Goal: Information Seeking & Learning: Learn about a topic

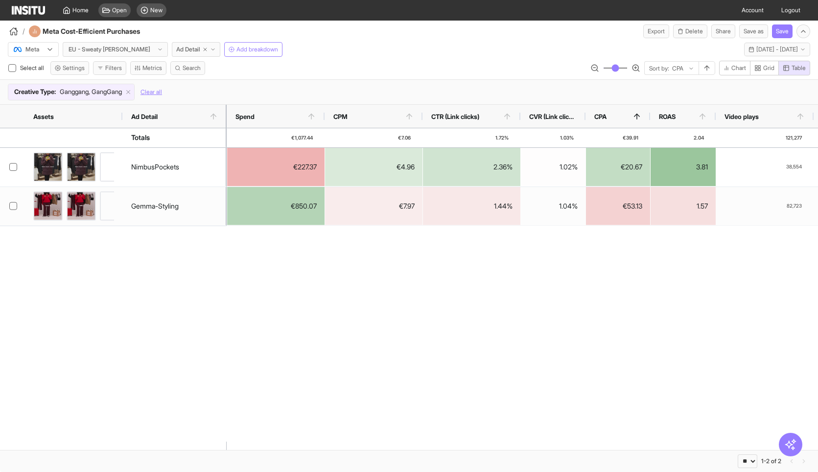
select select "**"
click at [78, 9] on span "Home" at bounding box center [80, 10] width 16 height 8
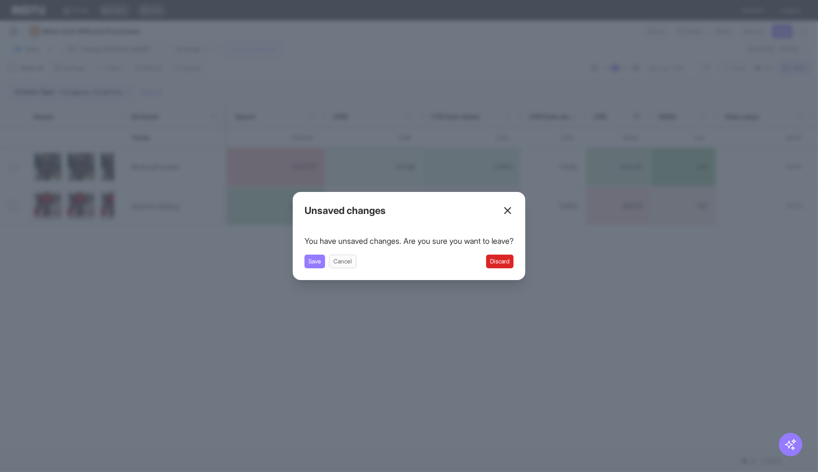
click at [502, 258] on button "Discard" at bounding box center [499, 261] width 27 height 14
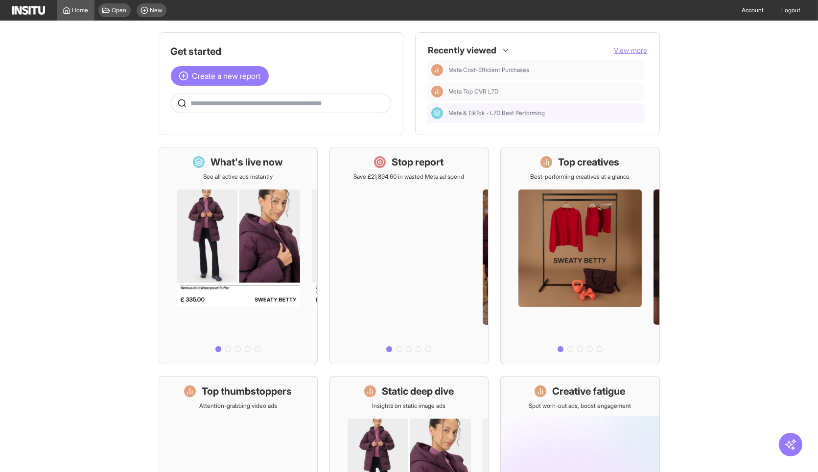
click at [533, 119] on div "Meta & TikTok - L7D Best Performing" at bounding box center [535, 113] width 216 height 20
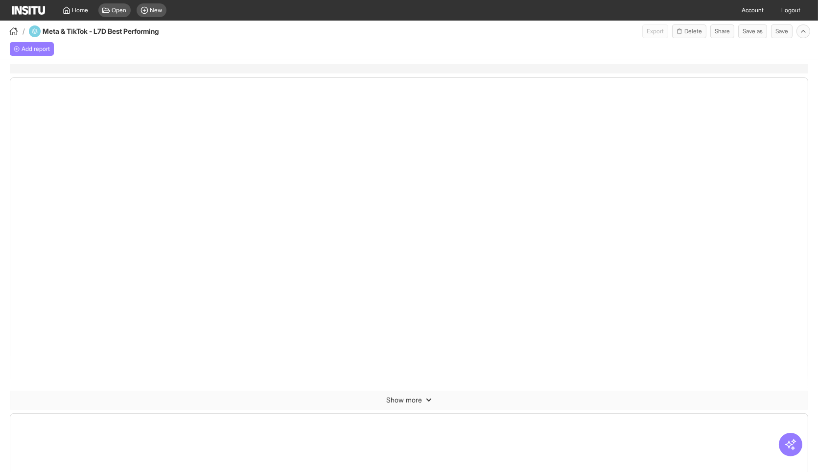
select select "**"
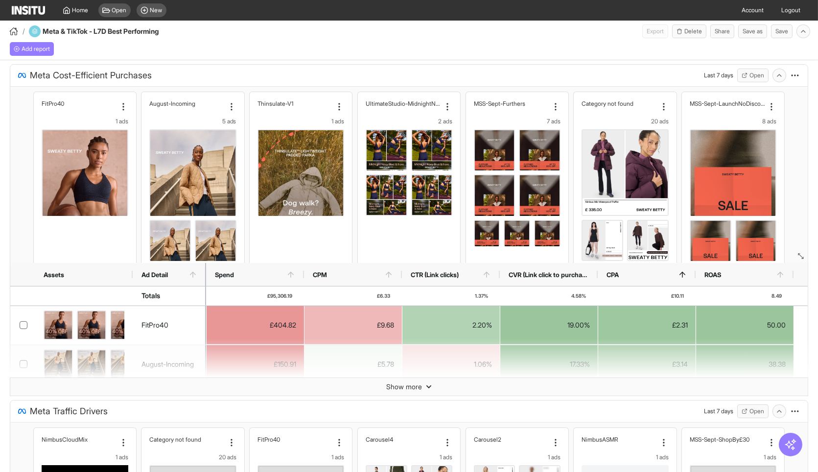
click at [486, 49] on div "Add report" at bounding box center [409, 49] width 818 height 22
click at [742, 79] on button "Open" at bounding box center [752, 76] width 31 height 14
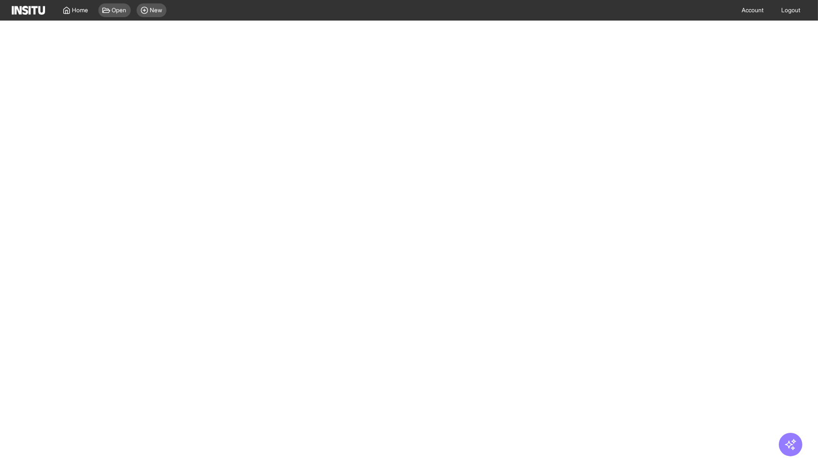
select select "**"
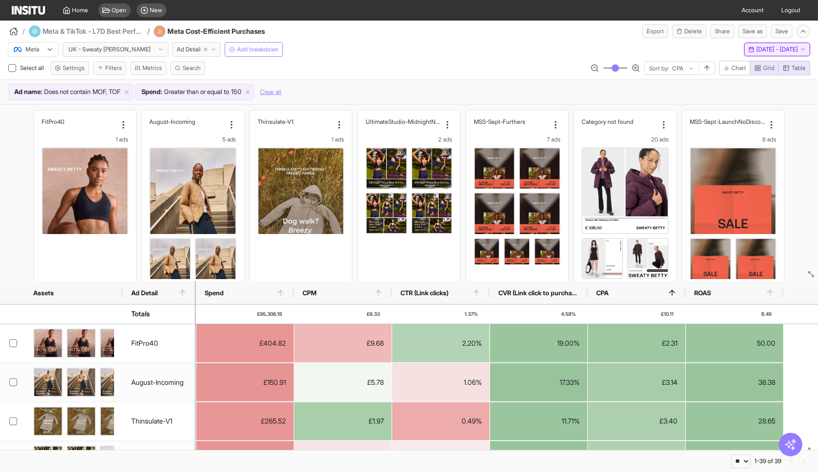
click at [757, 42] on div "Meta UK - Sweaty [PERSON_NAME] Ad Detail Add breakdown Last 7 days - [DATE] - […" at bounding box center [409, 47] width 818 height 19
click at [756, 48] on span "[DATE] - [DATE]" at bounding box center [777, 50] width 42 height 8
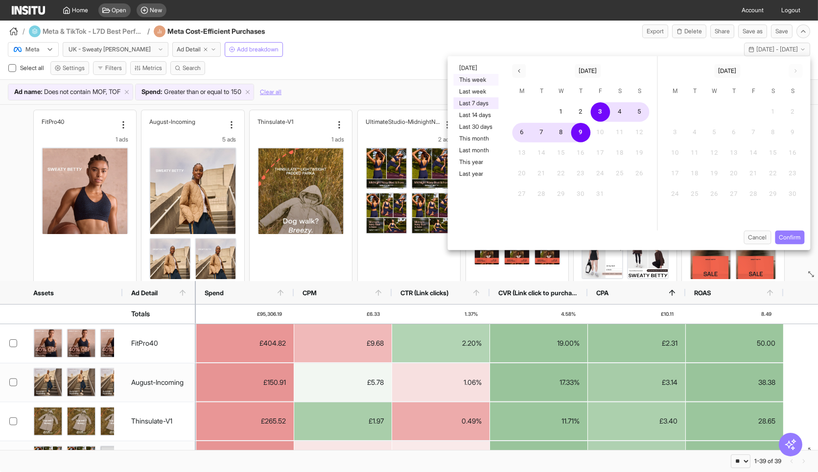
click at [476, 80] on button "This week" at bounding box center [475, 80] width 45 height 12
click at [793, 237] on button "Confirm" at bounding box center [789, 237] width 29 height 14
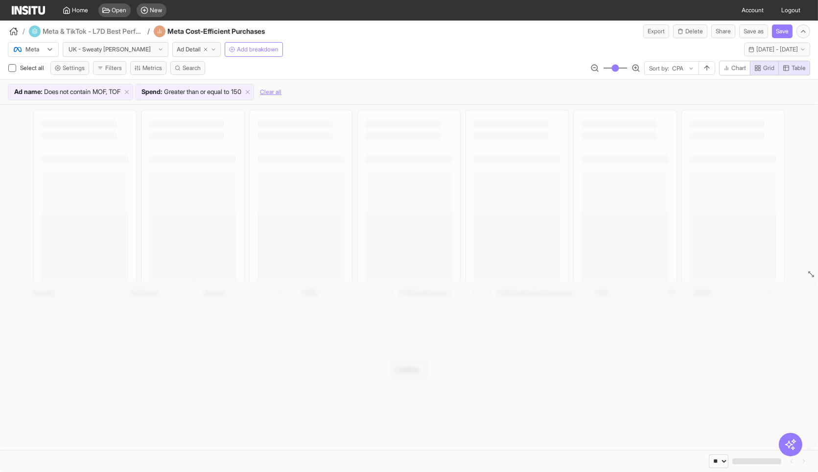
click at [553, 51] on div "Meta UK - Sweaty [PERSON_NAME] Ad Detail Add breakdown This week - [DATE] - [DA…" at bounding box center [409, 47] width 818 height 19
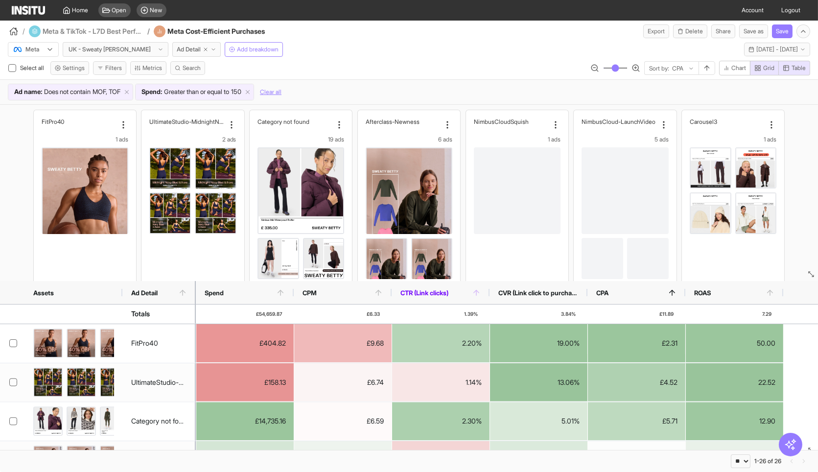
click at [454, 294] on span "CTR (Link clicks)" at bounding box center [435, 293] width 71 height 8
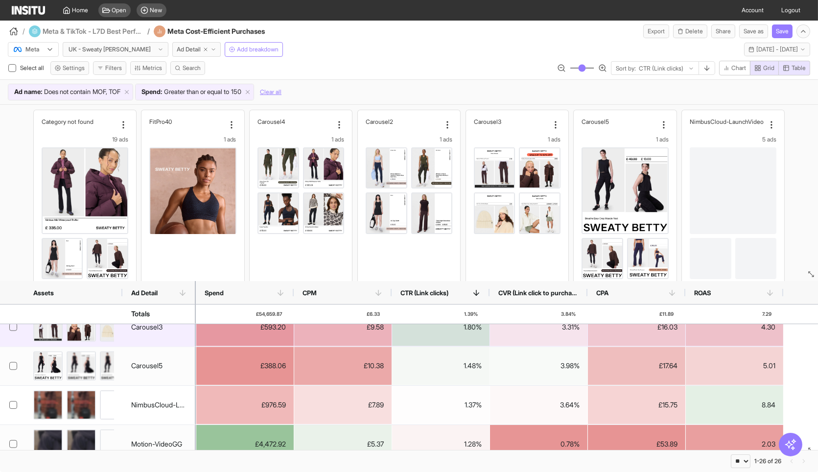
scroll to position [176, 0]
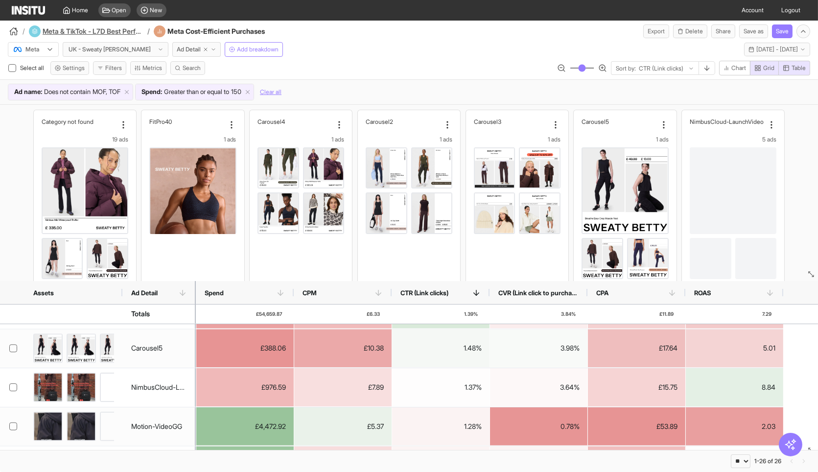
click at [91, 31] on h4 "Meta & TikTok - L7D Best Performing" at bounding box center [94, 31] width 102 height 10
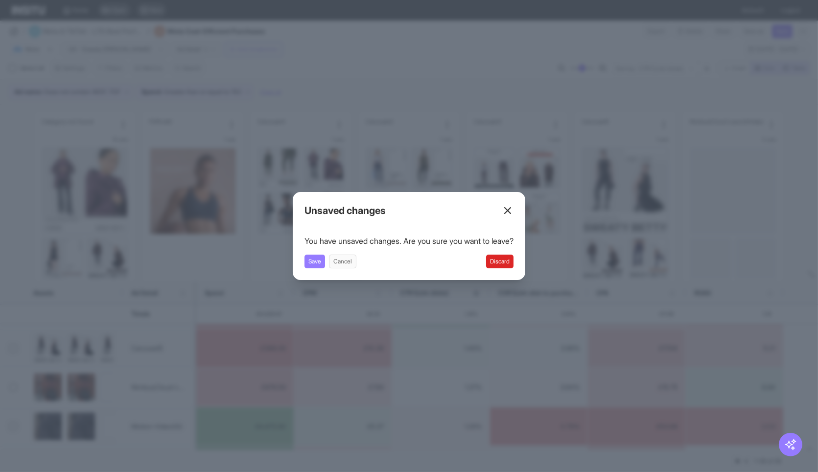
click at [508, 256] on button "Discard" at bounding box center [499, 261] width 27 height 14
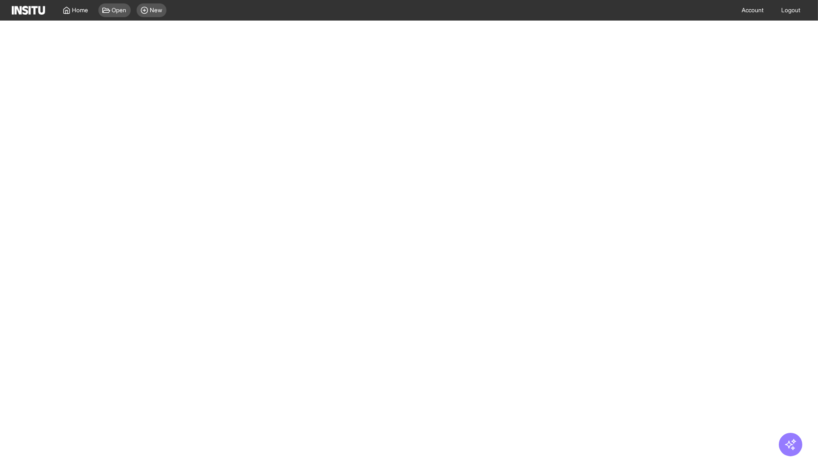
select select "**"
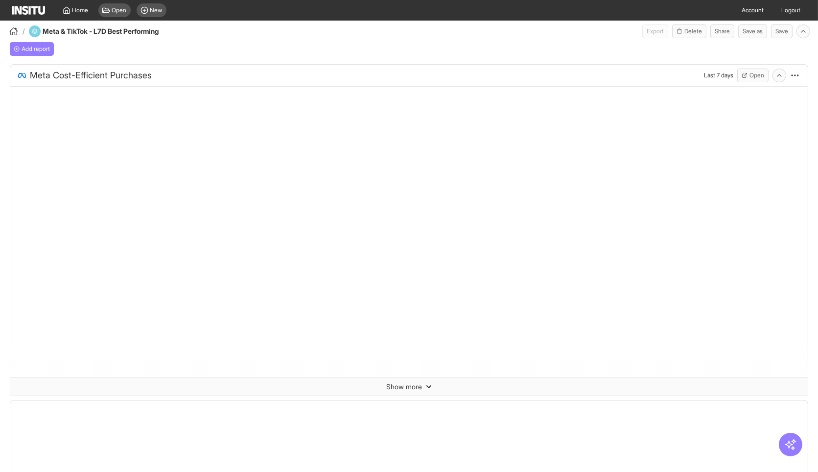
select select "**"
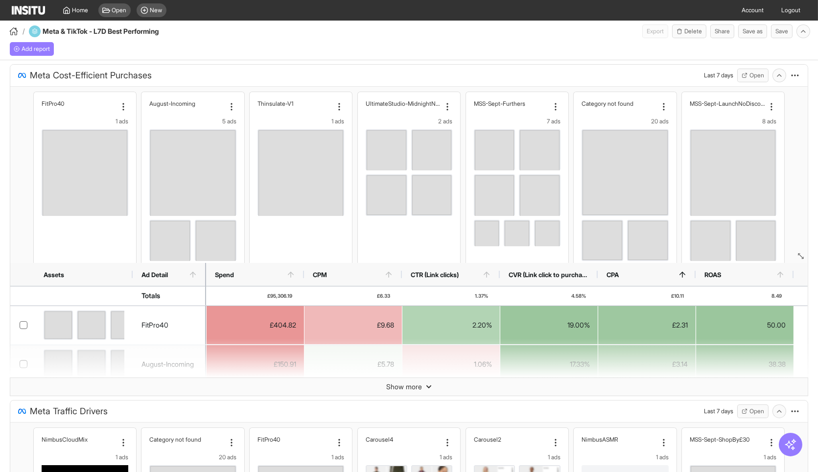
click at [492, 435] on div "NimbusCloudSquish" at bounding box center [511, 441] width 75 height 12
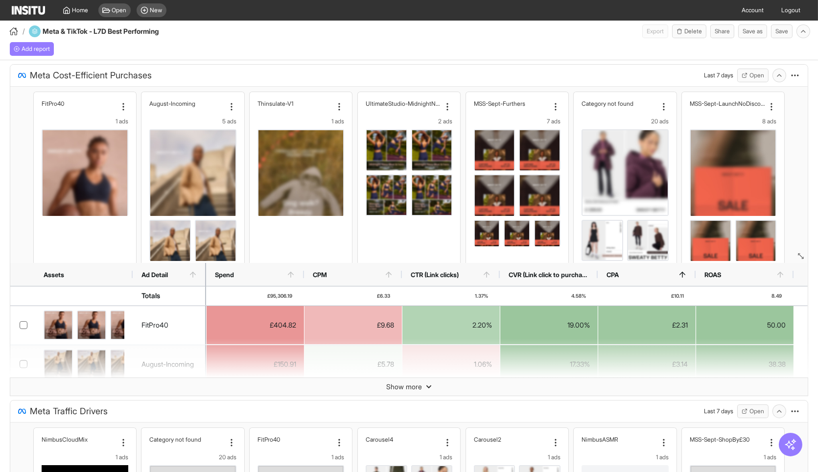
scroll to position [246, 0]
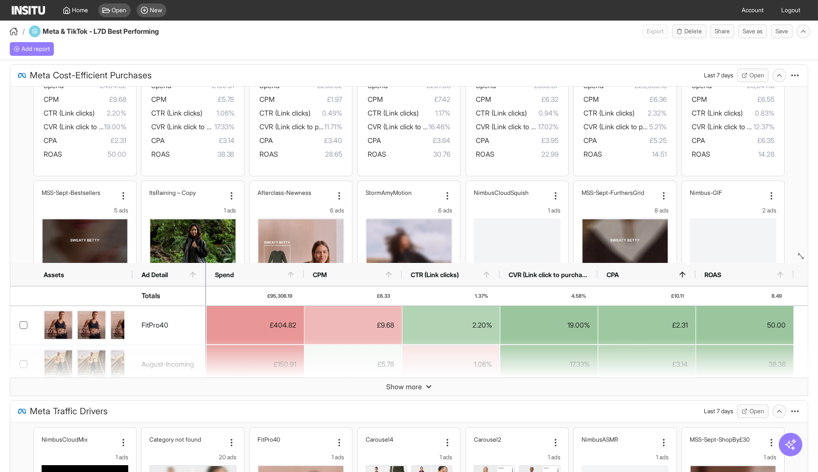
select select "**"
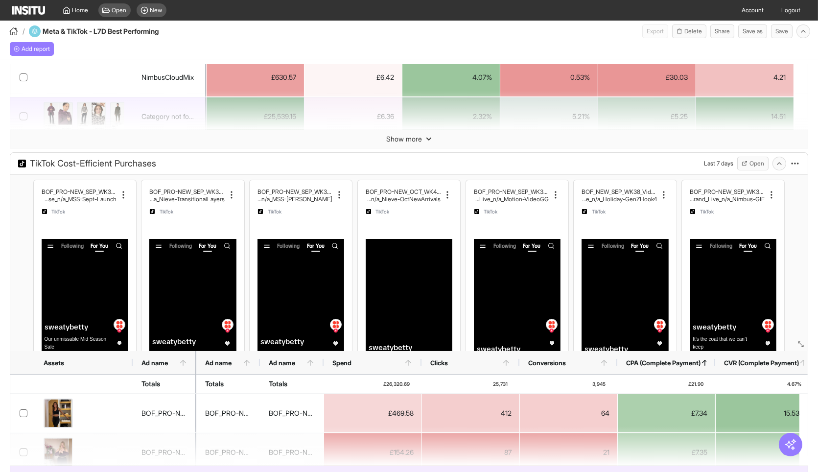
scroll to position [586, 0]
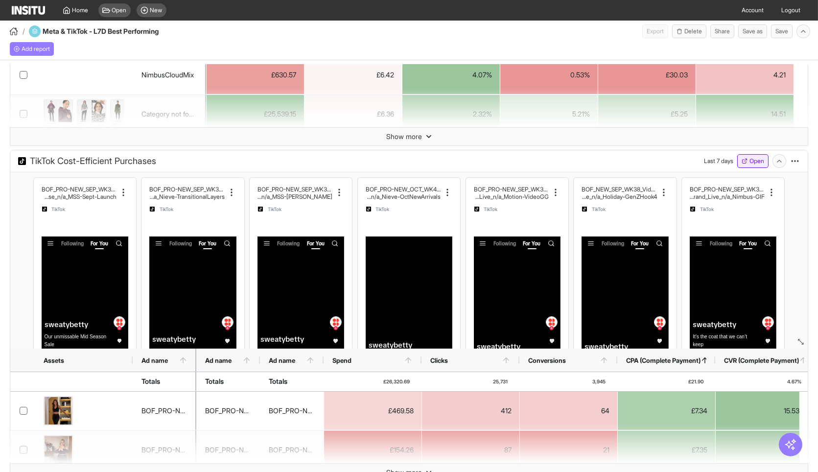
click at [737, 156] on button "Open" at bounding box center [752, 161] width 31 height 14
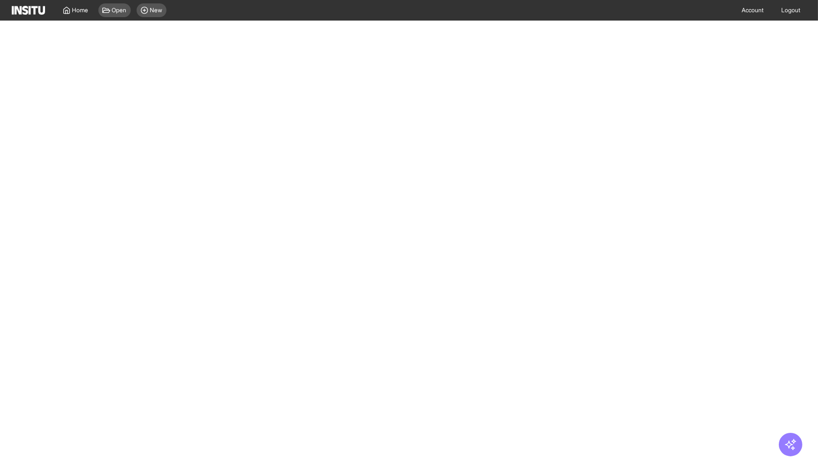
select select "**"
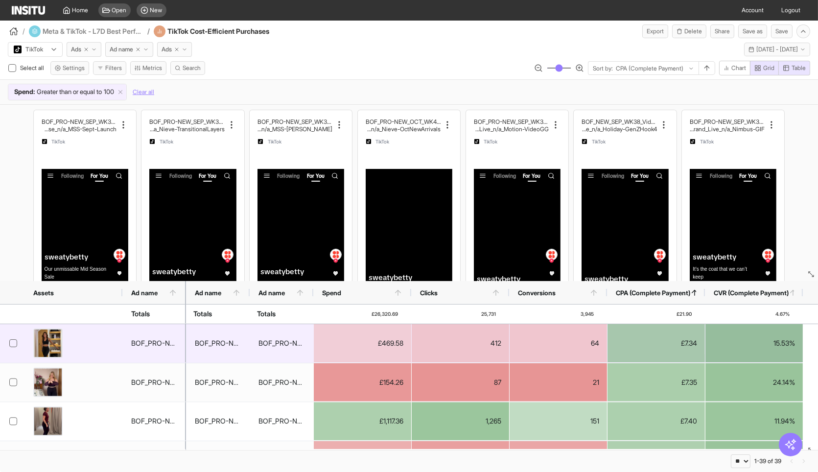
scroll to position [0, 1]
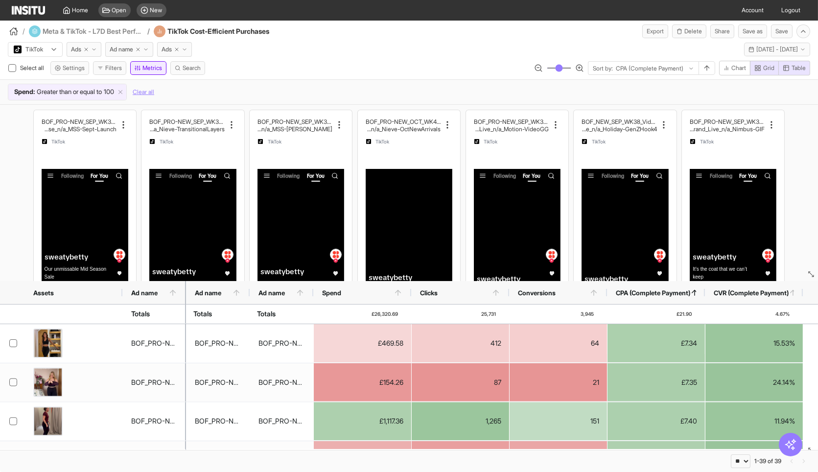
click at [159, 67] on button "Metrics" at bounding box center [148, 68] width 36 height 14
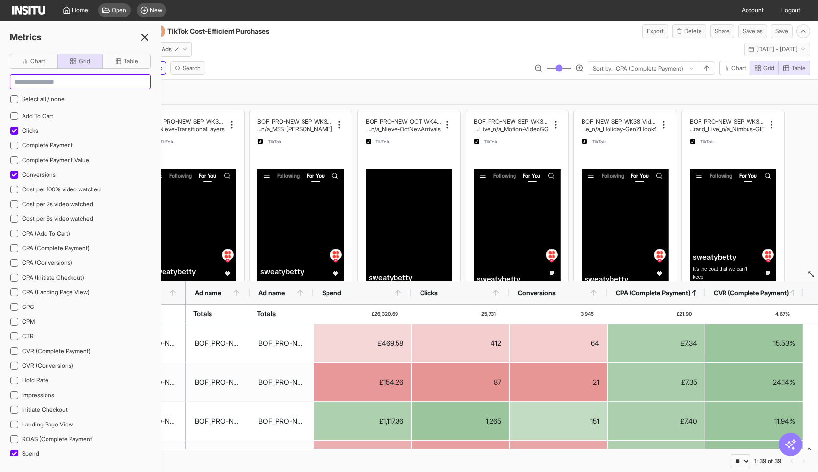
click at [71, 81] on input at bounding box center [80, 82] width 140 height 14
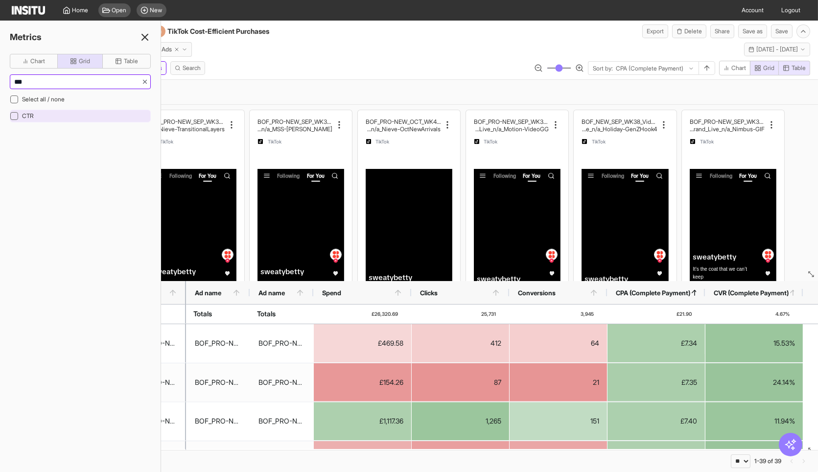
type input "***"
click at [52, 114] on div "CTR" at bounding box center [80, 116] width 141 height 13
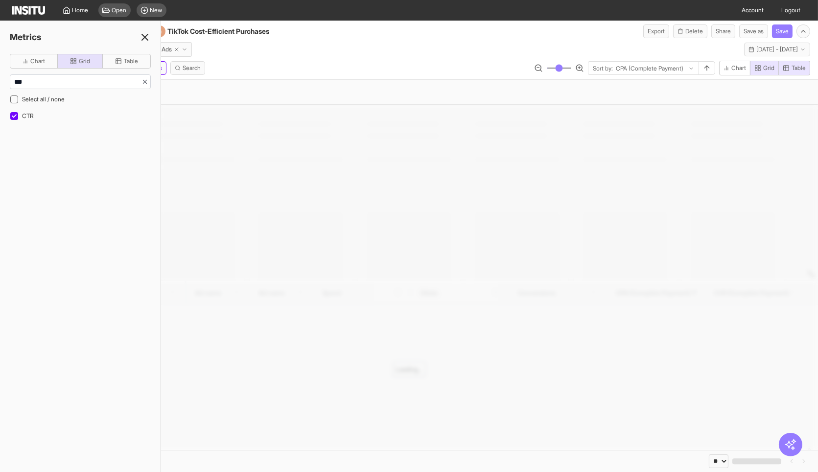
click at [363, 51] on div "TikTok Ads Ad name Ads Last 7 days - [DATE] - [DATE] [DATE] - [DATE]" at bounding box center [409, 47] width 818 height 19
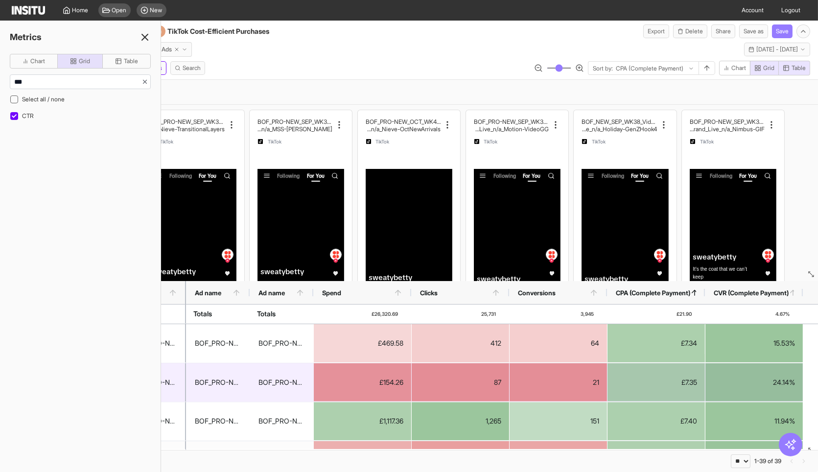
scroll to position [0, 1]
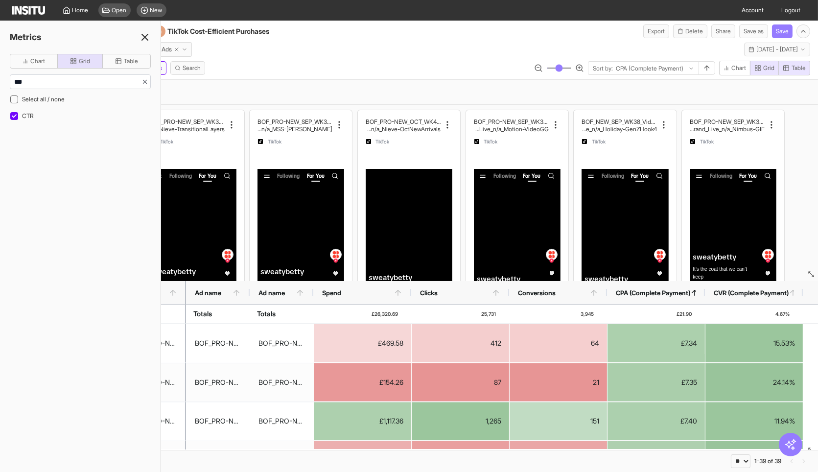
click at [139, 36] on icon at bounding box center [145, 37] width 12 height 12
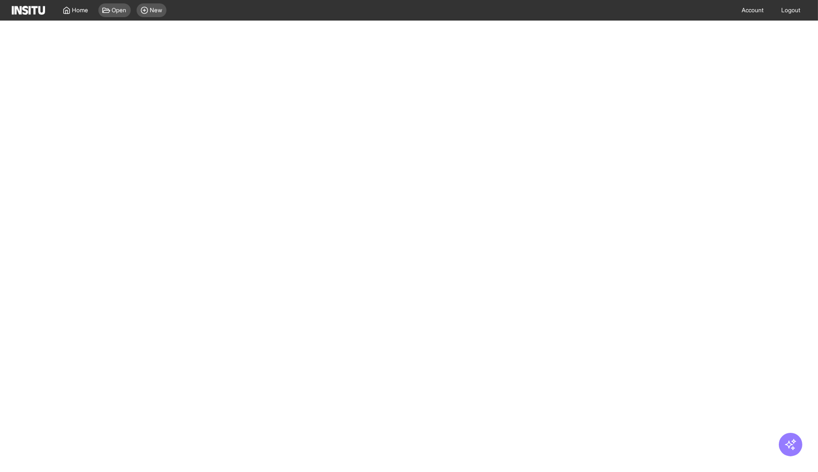
select select "**"
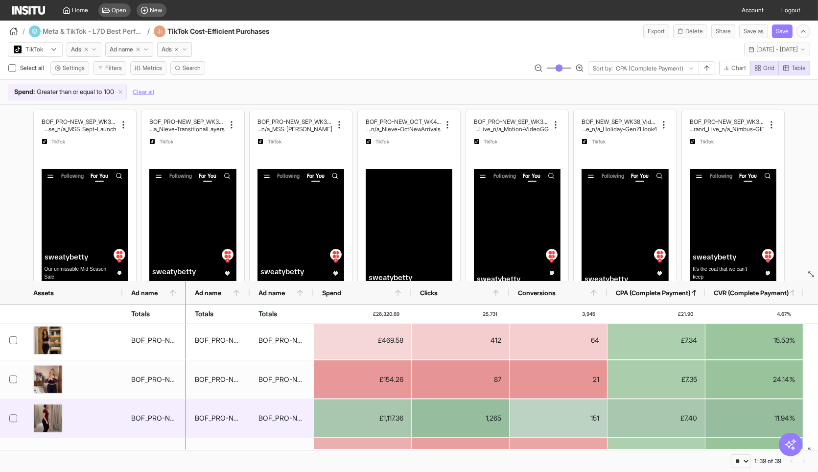
scroll to position [3, 0]
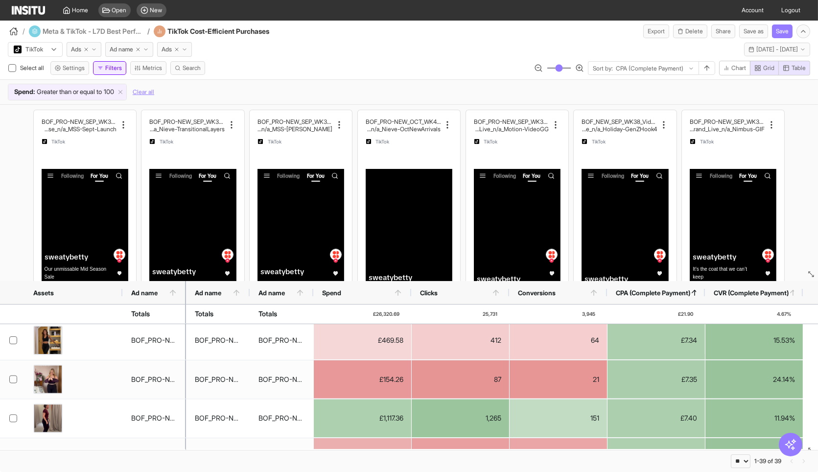
click at [120, 65] on button "Filters" at bounding box center [109, 68] width 33 height 14
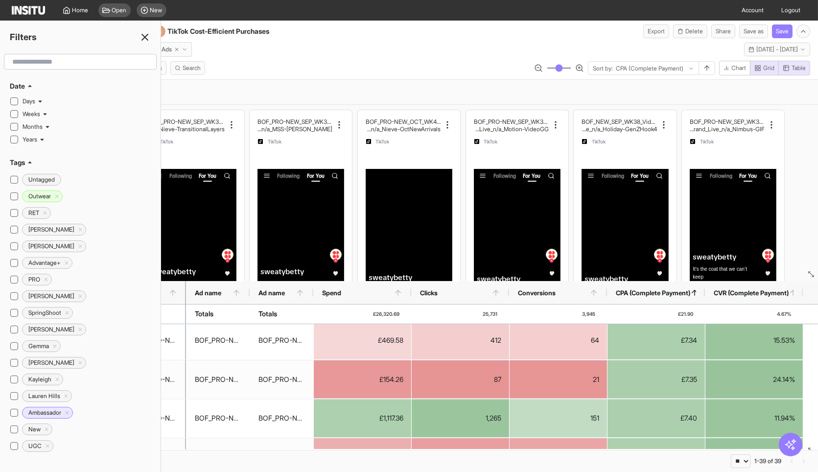
click at [147, 33] on icon at bounding box center [145, 37] width 12 height 12
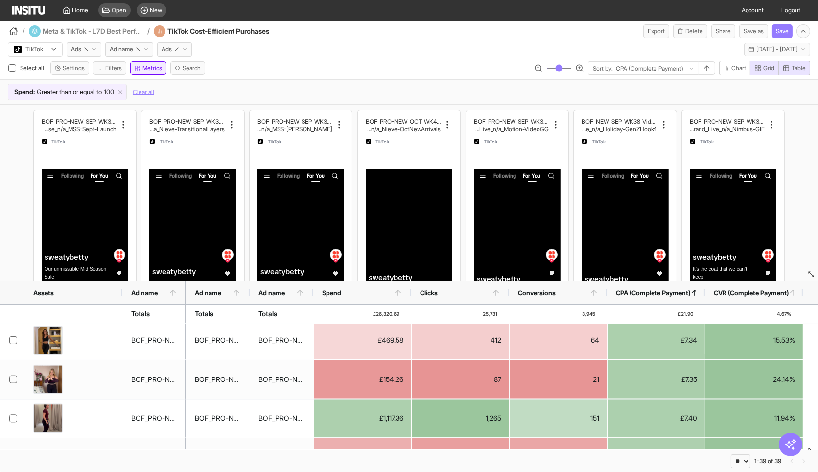
click at [149, 69] on button "Metrics" at bounding box center [148, 68] width 36 height 14
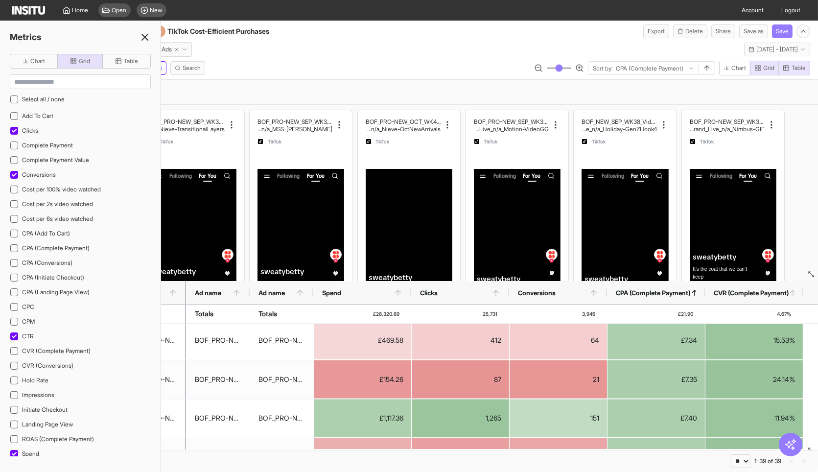
click at [49, 70] on div "Select all / none Add To Cart Clicks Complete Payment Complete Payment Value Co…" at bounding box center [80, 263] width 141 height 388
click at [16, 334] on icon at bounding box center [14, 336] width 5 height 5
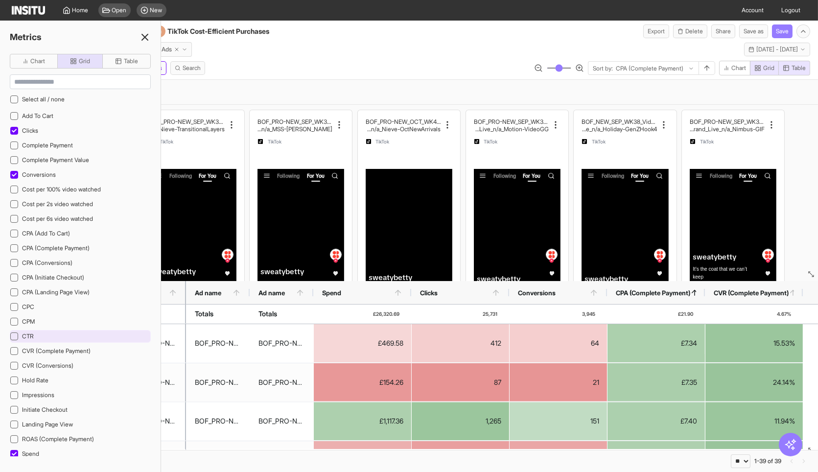
click at [16, 334] on icon at bounding box center [14, 336] width 5 height 5
click at [35, 171] on span "Conversions" at bounding box center [39, 174] width 34 height 7
click at [48, 332] on div "CTR" at bounding box center [80, 336] width 141 height 13
click at [12, 334] on icon at bounding box center [14, 336] width 5 height 5
click at [115, 58] on icon "button" at bounding box center [118, 61] width 7 height 7
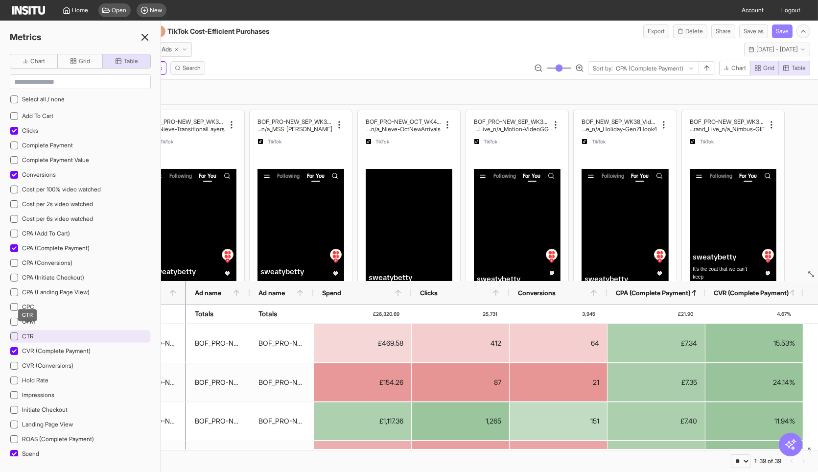
click at [30, 332] on span "CTR" at bounding box center [28, 335] width 12 height 7
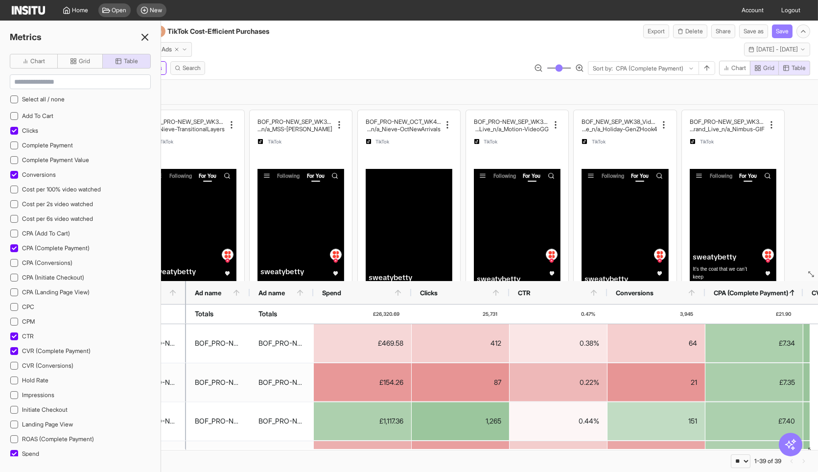
click at [341, 52] on div "TikTok Ads Ad name Ads Last 7 days - [DATE] - [DATE] [DATE] - [DATE]" at bounding box center [409, 47] width 818 height 19
click at [149, 36] on icon at bounding box center [145, 37] width 12 height 12
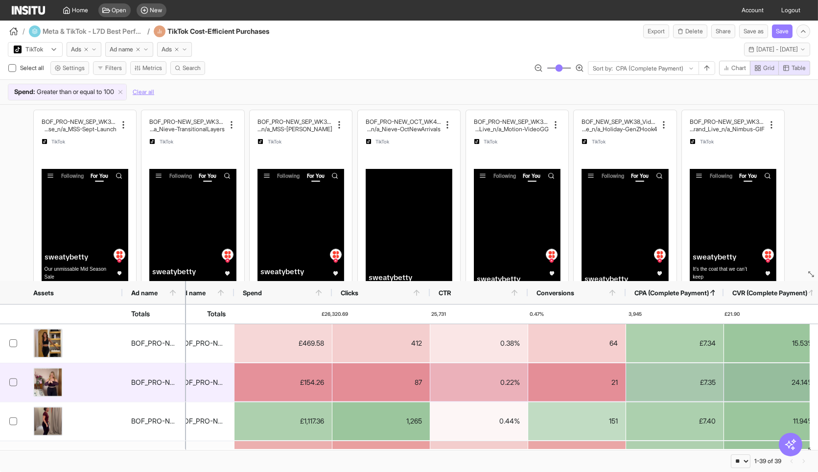
scroll to position [0, 51]
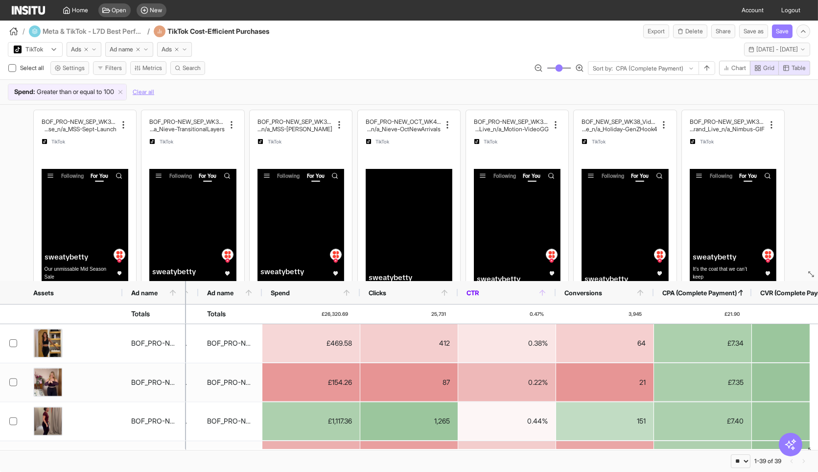
click at [511, 294] on span "CTR" at bounding box center [501, 293] width 71 height 8
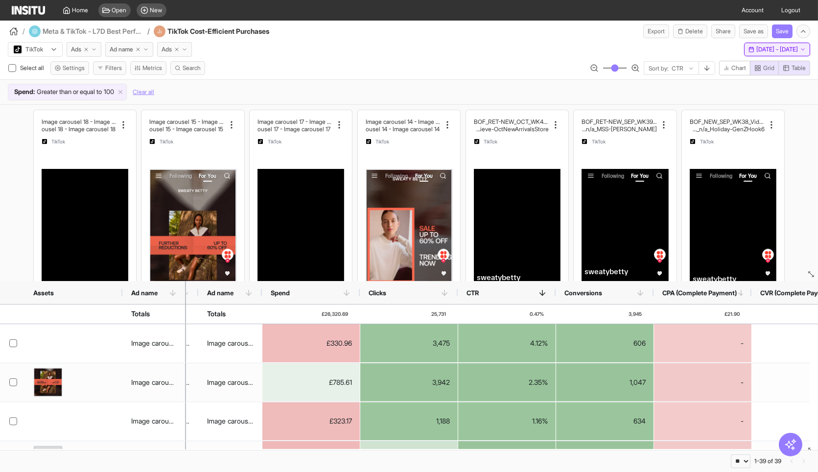
click at [748, 55] on button "Last 7 days - [DATE] - [DATE] [DATE] - [DATE]" at bounding box center [777, 50] width 66 height 14
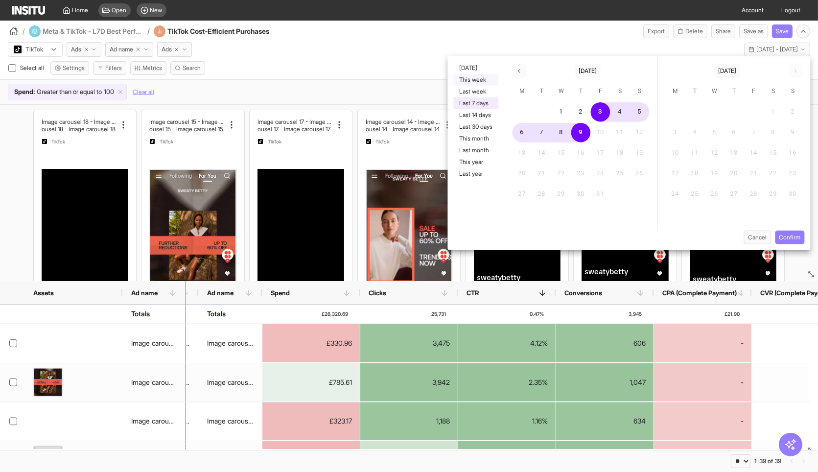
click at [476, 79] on button "This week" at bounding box center [475, 80] width 45 height 12
click at [784, 234] on button "Confirm" at bounding box center [789, 237] width 29 height 14
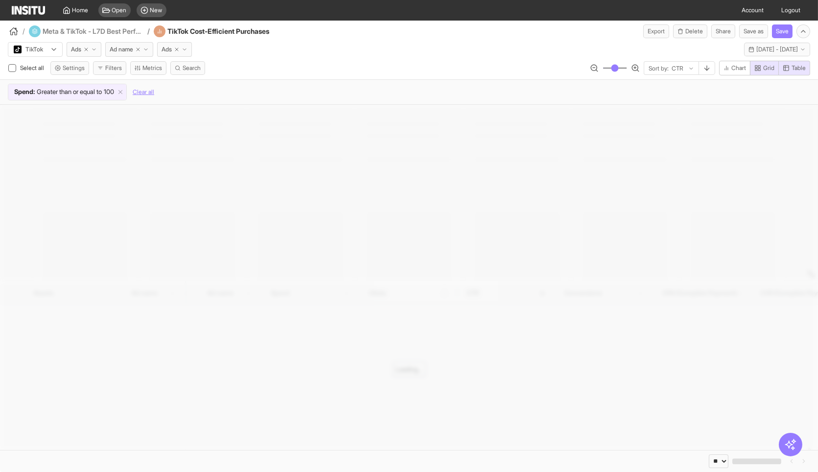
click at [439, 26] on div "/ Meta & TikTok - L7D Best Performing / TikTok Cost-Efficient Purchases Export …" at bounding box center [409, 30] width 818 height 18
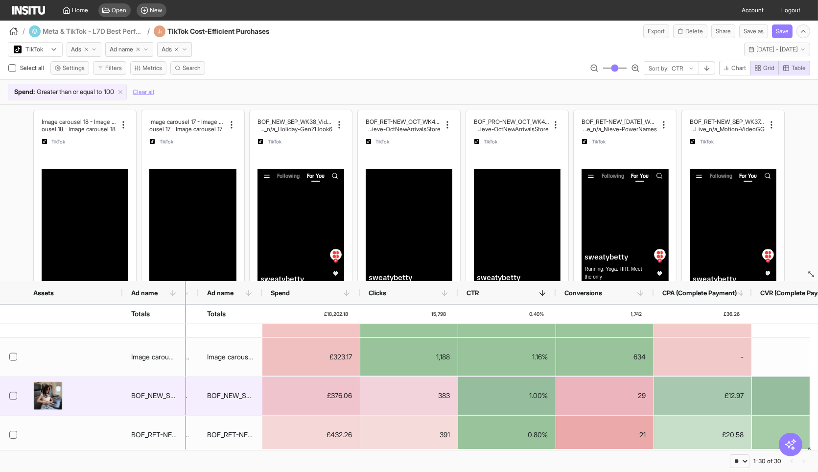
scroll to position [26, 0]
